Goal: Information Seeking & Learning: Learn about a topic

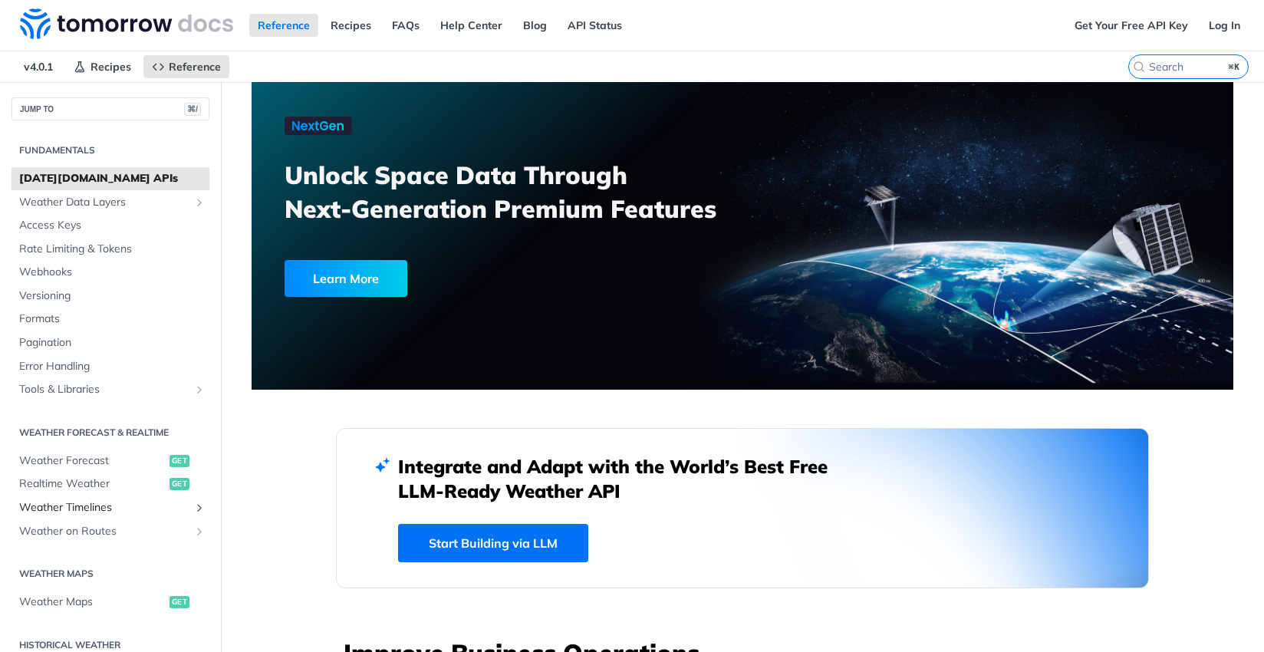
click at [99, 502] on span "Weather Timelines" at bounding box center [104, 507] width 170 height 15
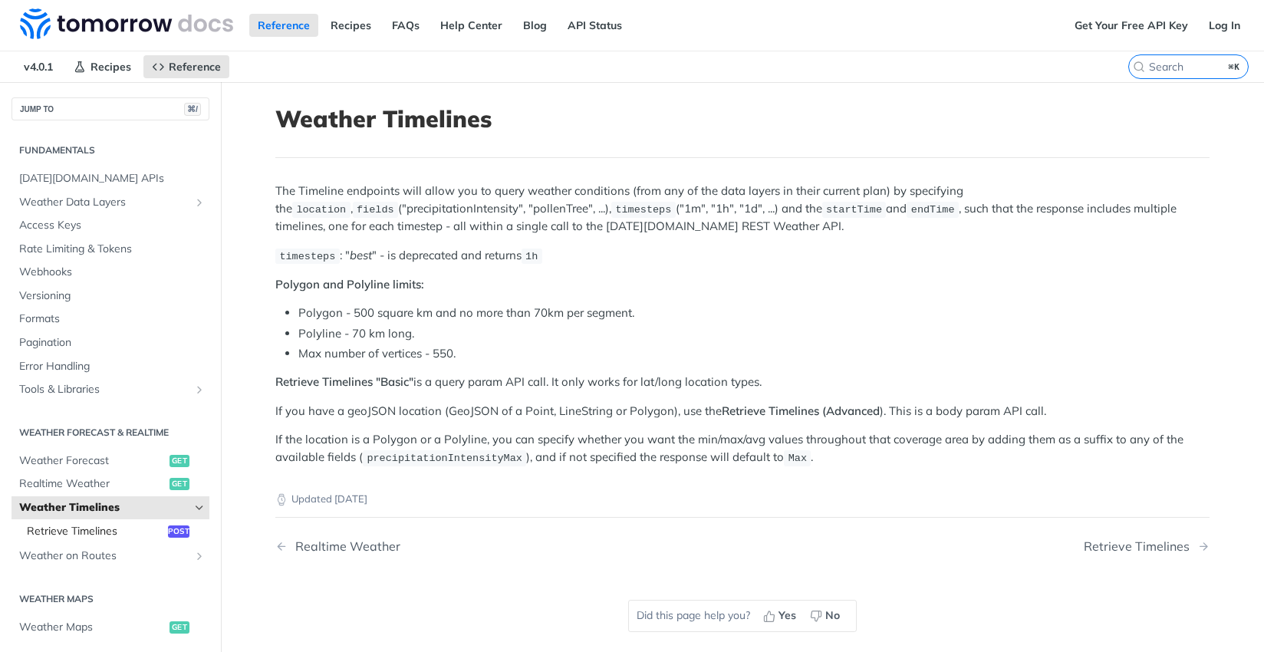
click at [133, 528] on span "Retrieve Timelines" at bounding box center [95, 531] width 137 height 15
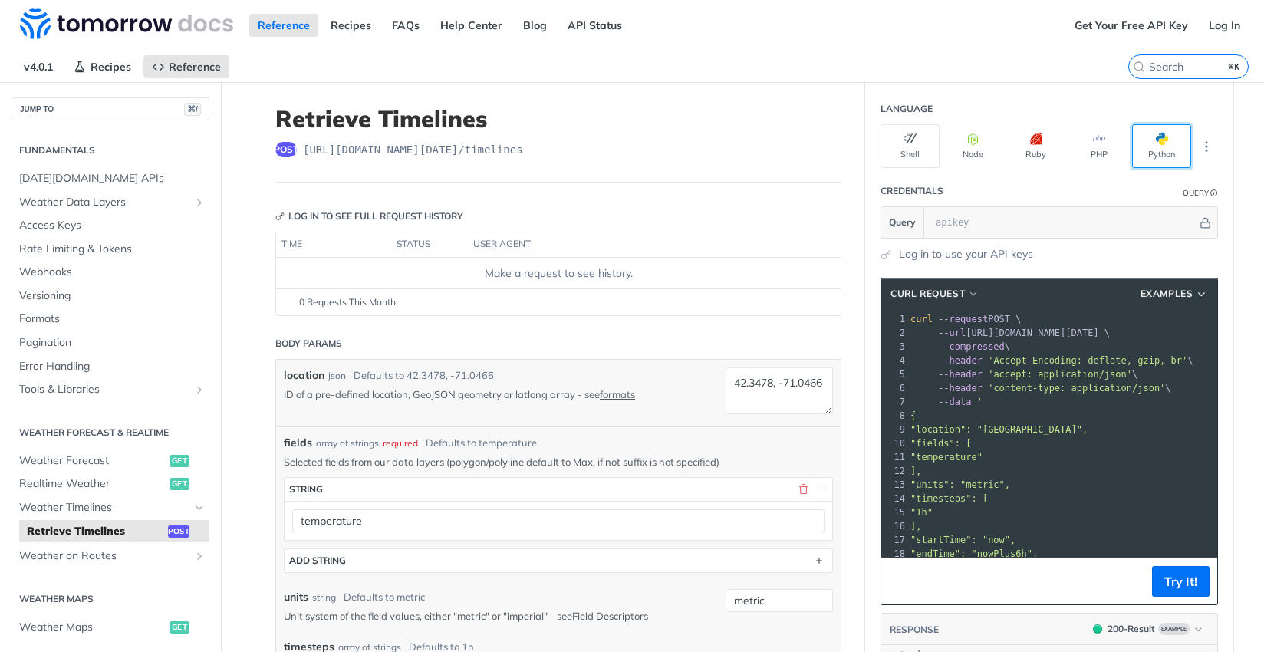
click at [1153, 152] on button "Python" at bounding box center [1161, 146] width 59 height 44
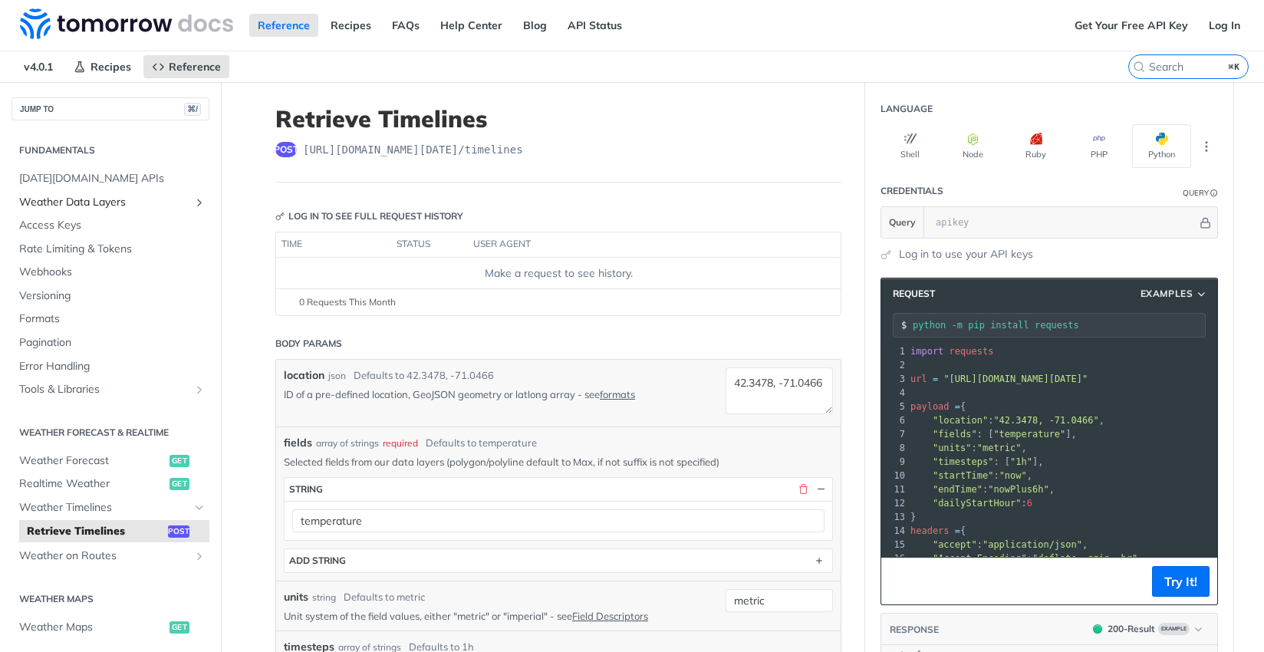
click at [68, 203] on span "Weather Data Layers" at bounding box center [104, 202] width 170 height 15
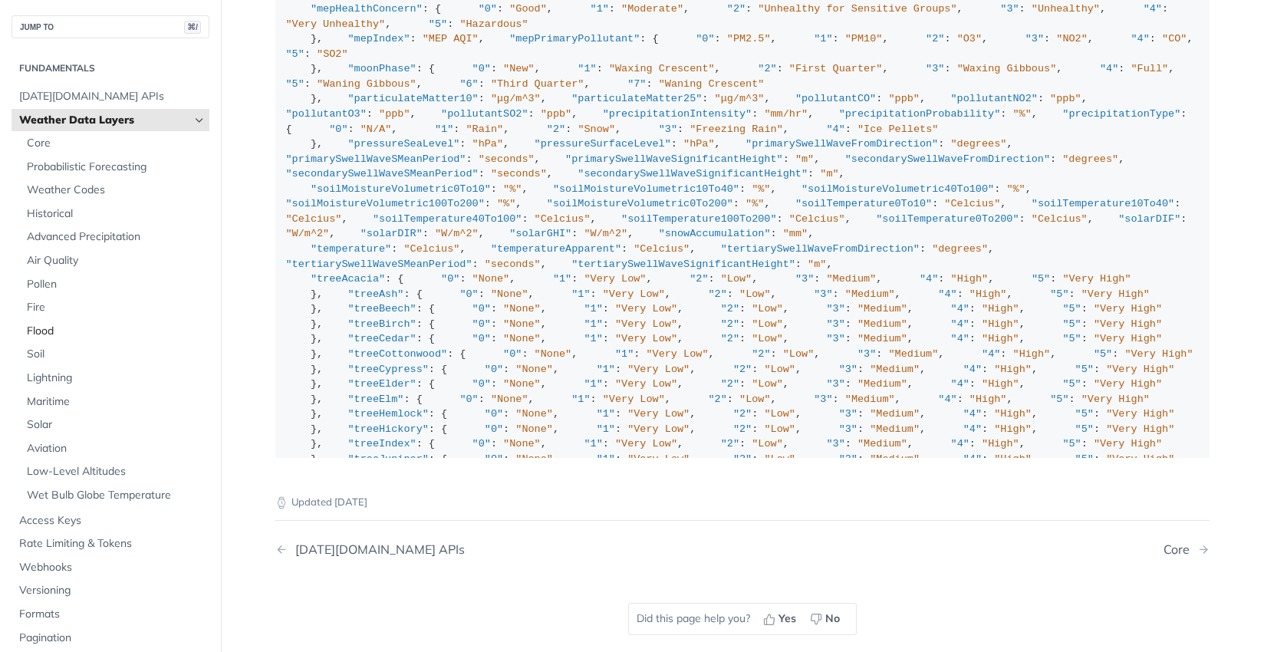
scroll to position [1673, 0]
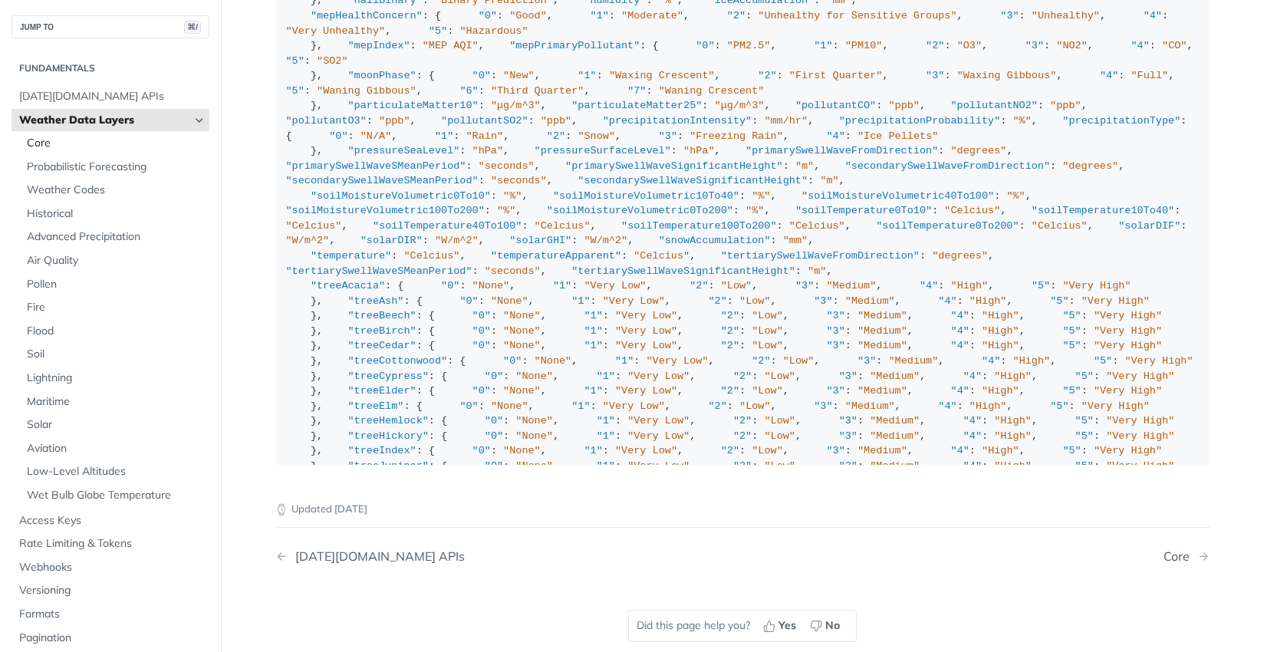
click at [48, 150] on link "Core" at bounding box center [114, 143] width 190 height 23
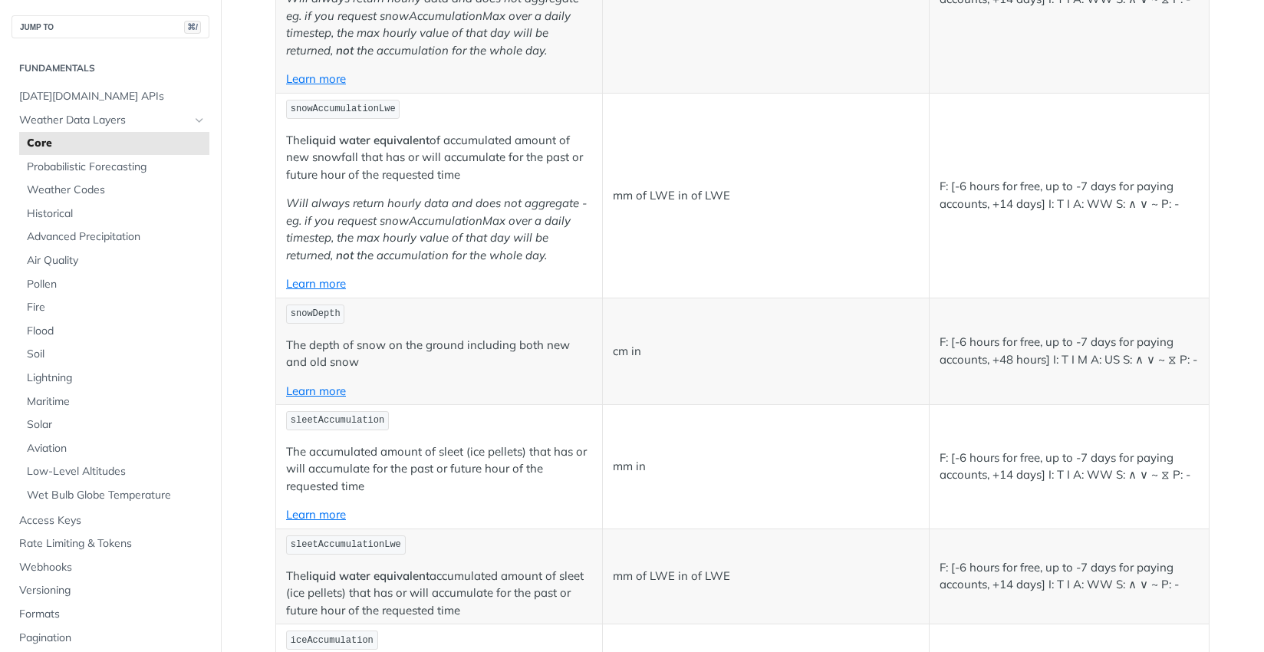
scroll to position [2801, 0]
drag, startPoint x: 285, startPoint y: 89, endPoint x: 545, endPoint y: 188, distance: 277.5
copy td "precipitationIntensity *The instantaneous precipitation rate at ground level **…"
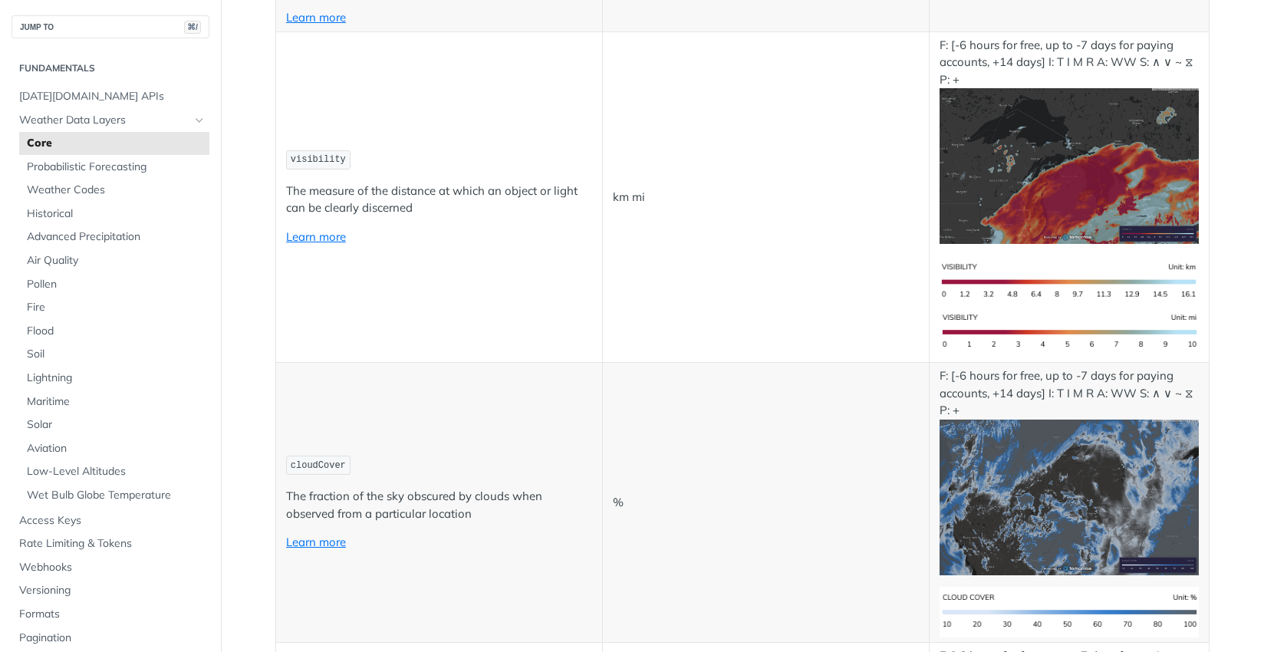
scroll to position [3833, 0]
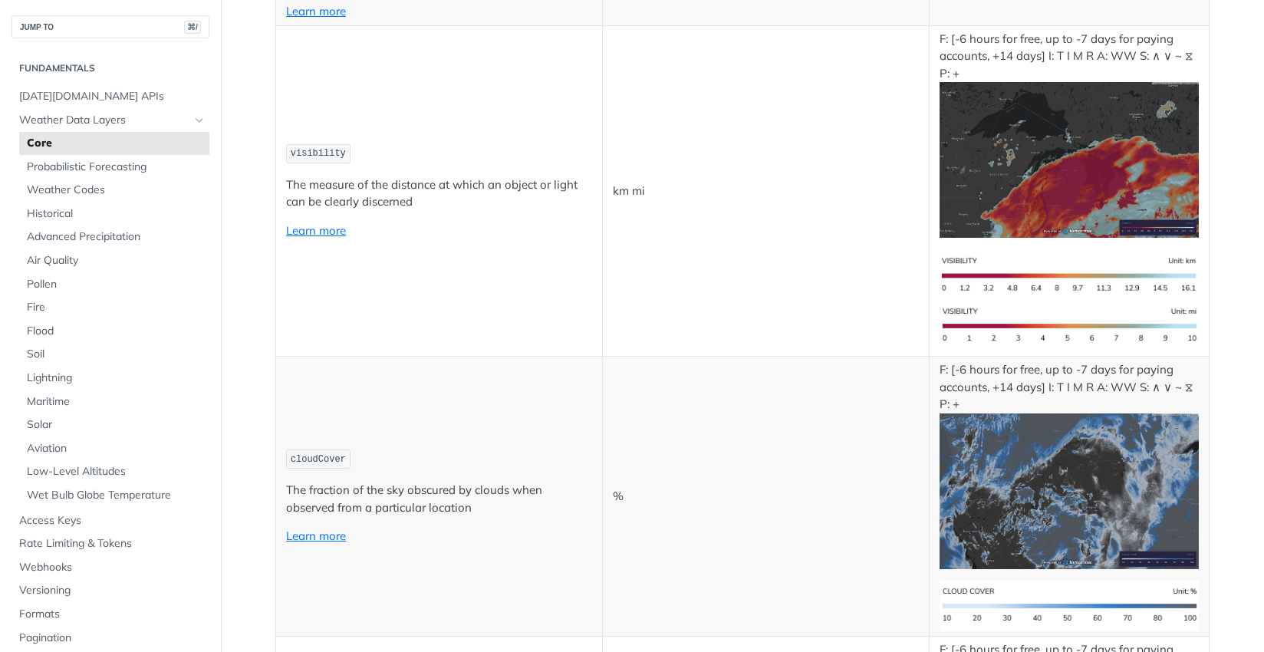
drag, startPoint x: 285, startPoint y: 426, endPoint x: 321, endPoint y: 483, distance: 67.9
copy td "rainAccumulation The accumulated amount of liquid rain that has or will accumul…"
